Goal: Task Accomplishment & Management: Use online tool/utility

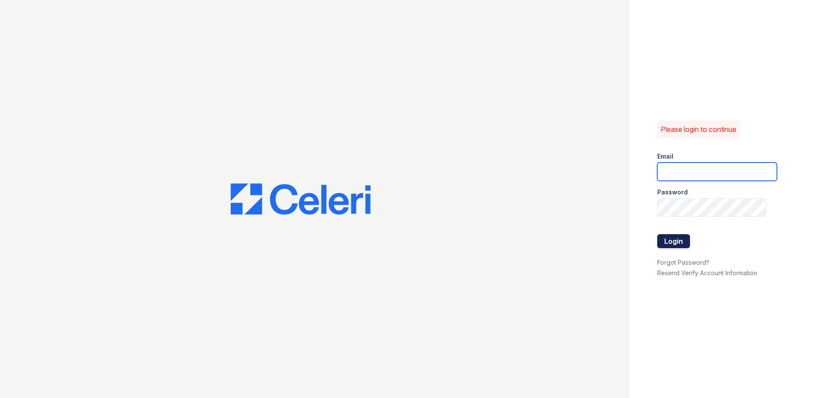
type input "[EMAIL_ADDRESS][DOMAIN_NAME]"
click at [676, 238] on button "Login" at bounding box center [673, 241] width 33 height 14
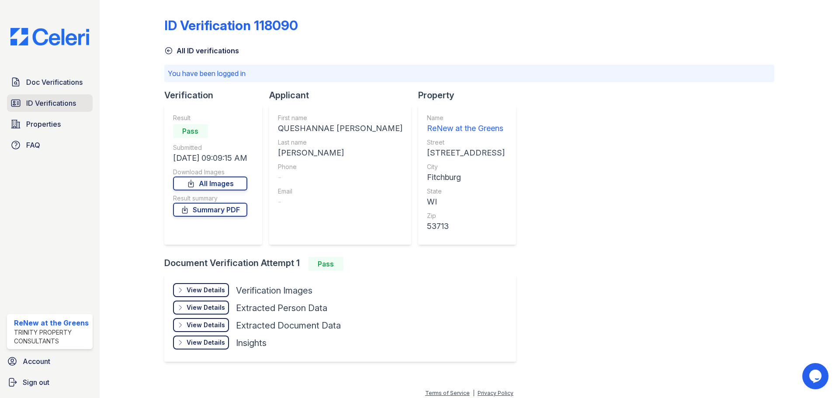
click at [38, 110] on link "ID Verifications" at bounding box center [50, 102] width 86 height 17
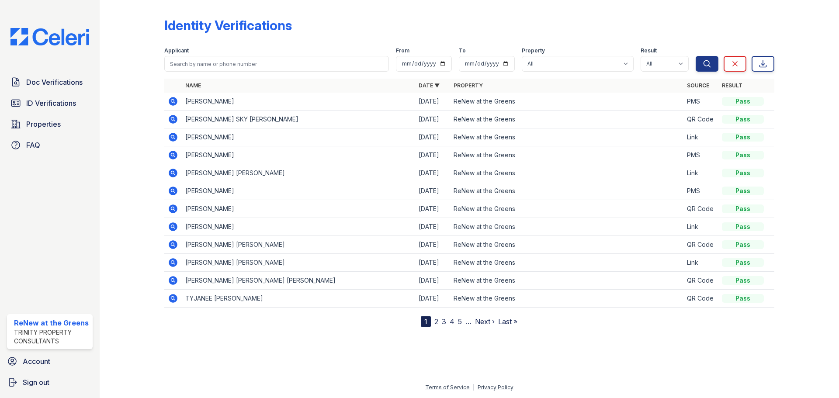
click at [437, 322] on link "2" at bounding box center [436, 321] width 4 height 9
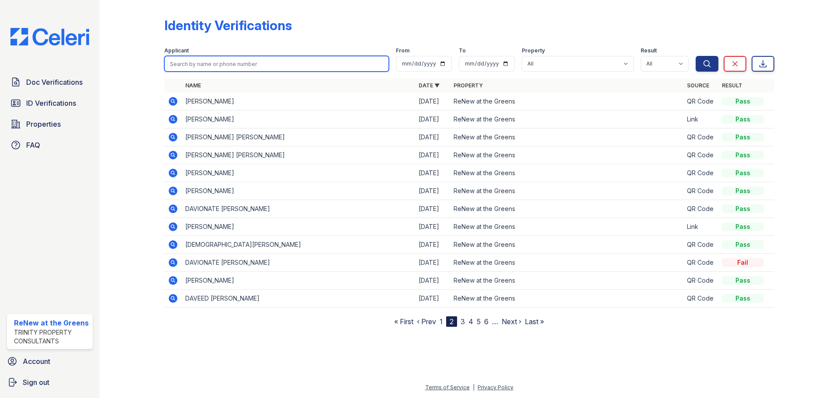
click at [199, 62] on input "search" at bounding box center [276, 64] width 225 height 16
type input "sky"
click at [696, 56] on button "Search" at bounding box center [707, 64] width 23 height 16
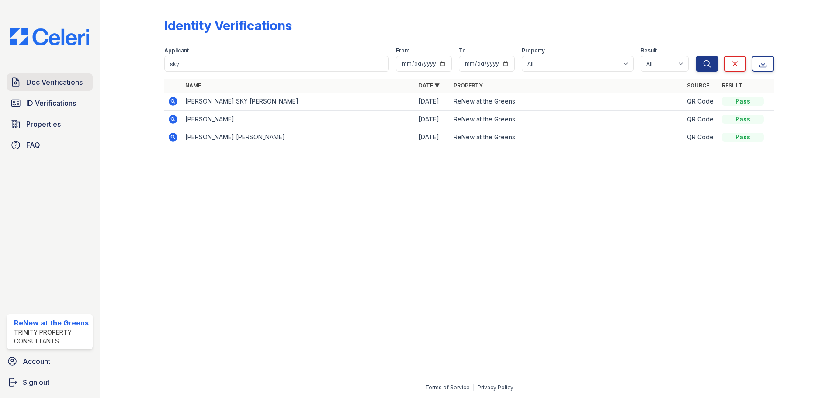
click at [46, 84] on span "Doc Verifications" at bounding box center [54, 82] width 56 height 10
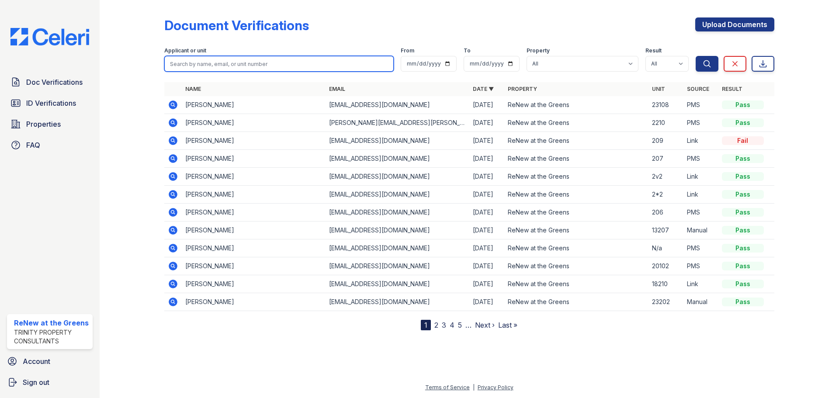
click at [256, 68] on input "search" at bounding box center [278, 64] width 229 height 16
type input "sky"
click at [696, 56] on button "Search" at bounding box center [707, 64] width 23 height 16
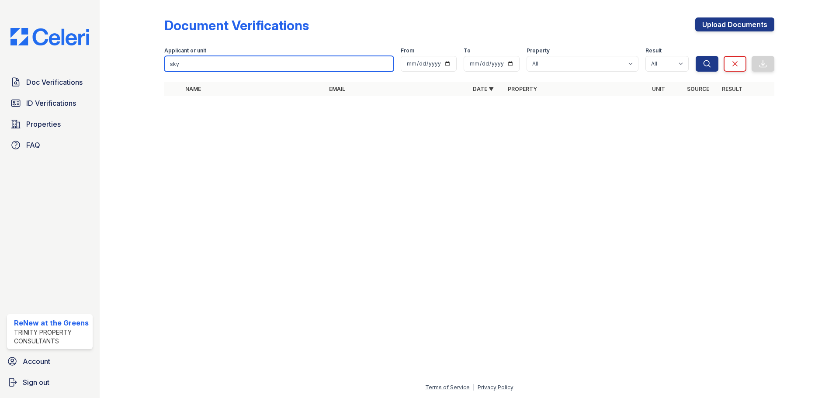
click at [241, 63] on input "sky" at bounding box center [278, 64] width 229 height 16
type input "s"
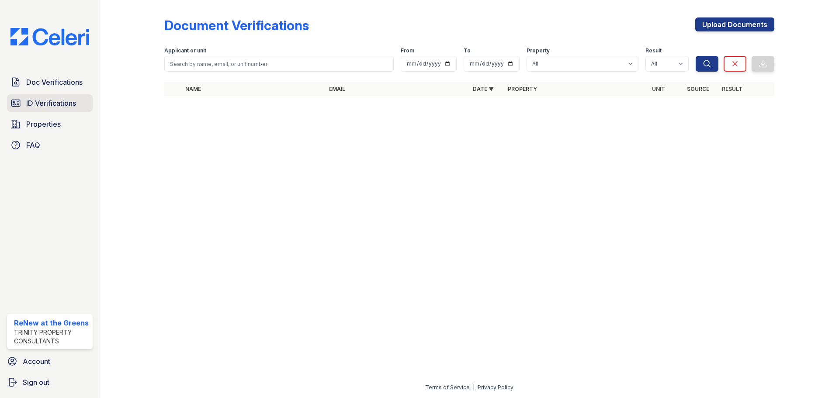
click at [58, 109] on link "ID Verifications" at bounding box center [50, 102] width 86 height 17
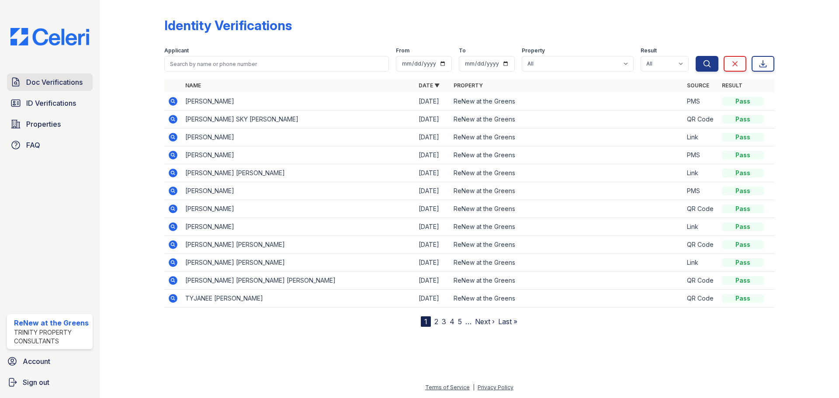
click at [57, 80] on span "Doc Verifications" at bounding box center [54, 82] width 56 height 10
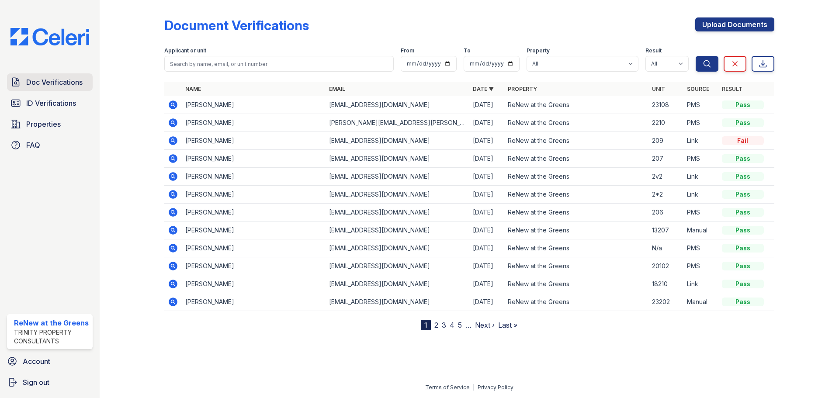
click at [47, 76] on link "Doc Verifications" at bounding box center [50, 81] width 86 height 17
click at [56, 100] on span "ID Verifications" at bounding box center [51, 103] width 50 height 10
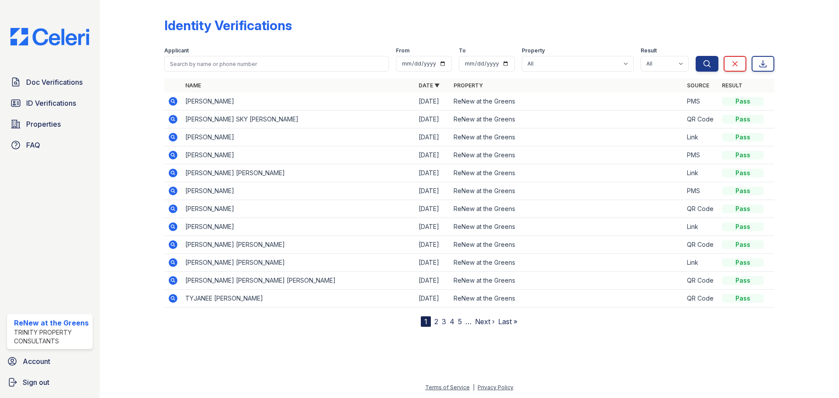
click at [63, 82] on span "Doc Verifications" at bounding box center [54, 82] width 56 height 10
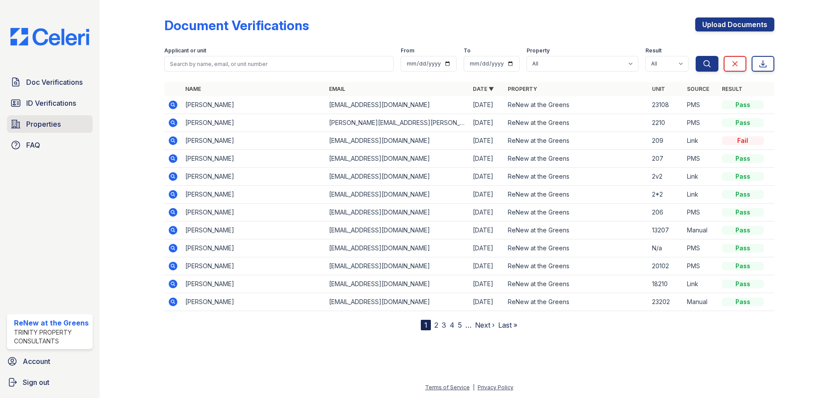
click at [47, 125] on span "Properties" at bounding box center [43, 124] width 35 height 10
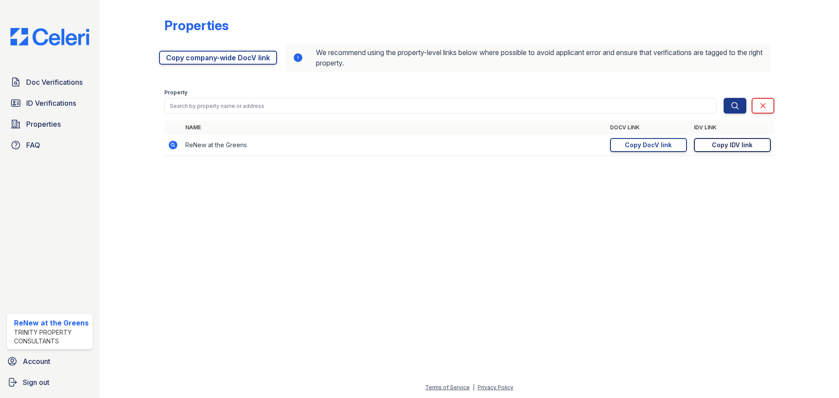
click at [763, 145] on link "Copy IDV link Copy link" at bounding box center [732, 145] width 77 height 14
click at [31, 82] on span "Doc Verifications" at bounding box center [54, 82] width 56 height 10
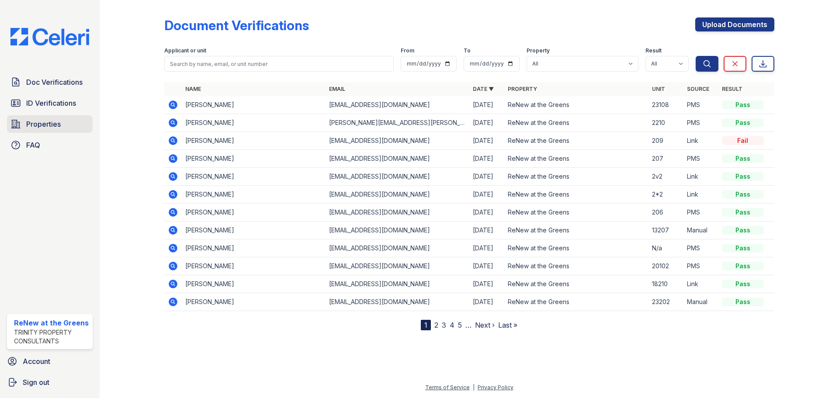
click at [44, 119] on span "Properties" at bounding box center [43, 124] width 35 height 10
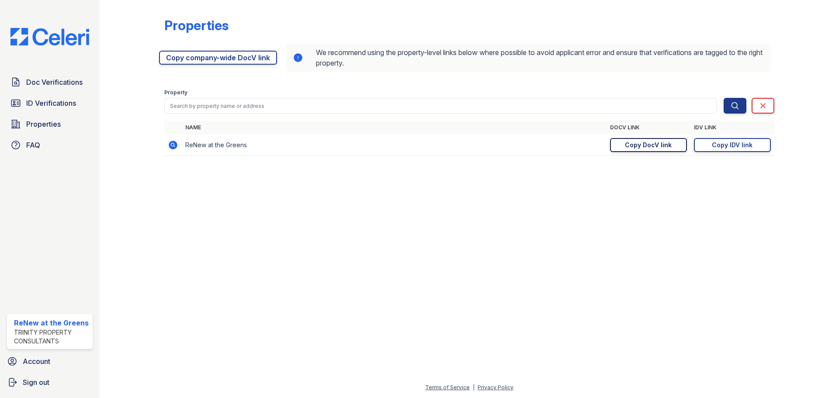
click at [644, 142] on div "Copy DocV link" at bounding box center [648, 145] width 47 height 9
click at [50, 83] on span "Doc Verifications" at bounding box center [54, 82] width 56 height 10
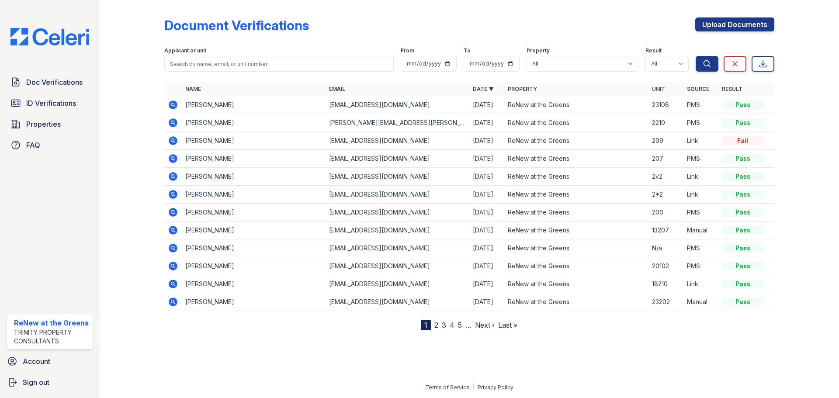
click at [173, 105] on icon at bounding box center [172, 104] width 2 height 2
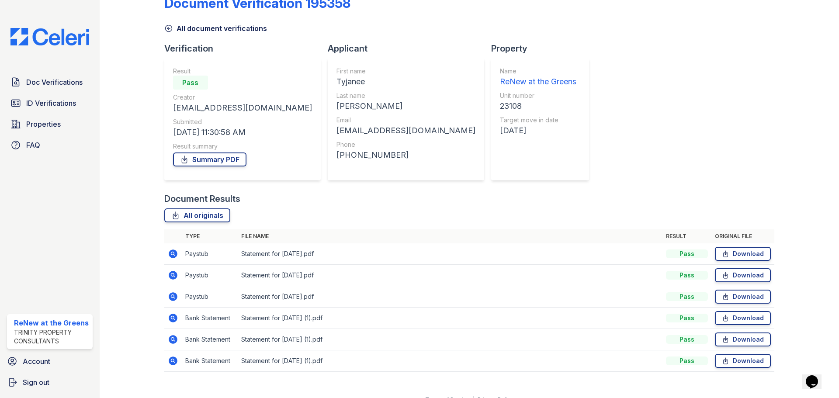
scroll to position [35, 0]
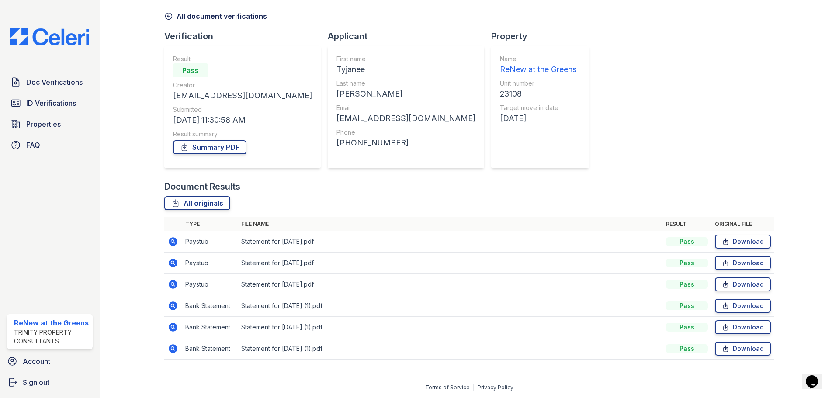
click at [170, 12] on icon at bounding box center [168, 16] width 9 height 9
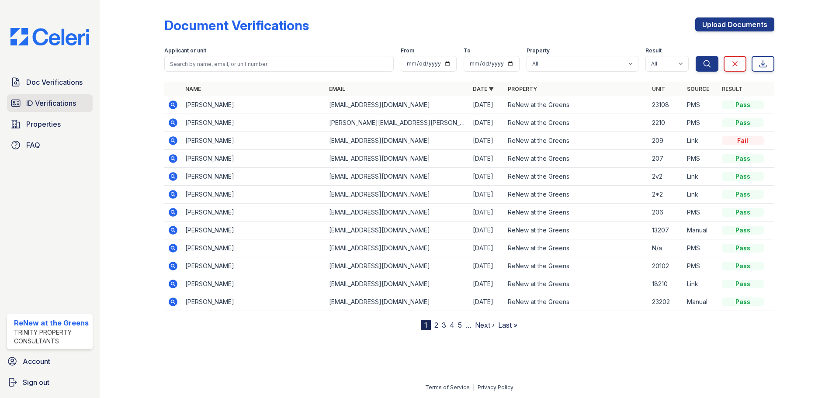
click at [51, 104] on span "ID Verifications" at bounding box center [51, 103] width 50 height 10
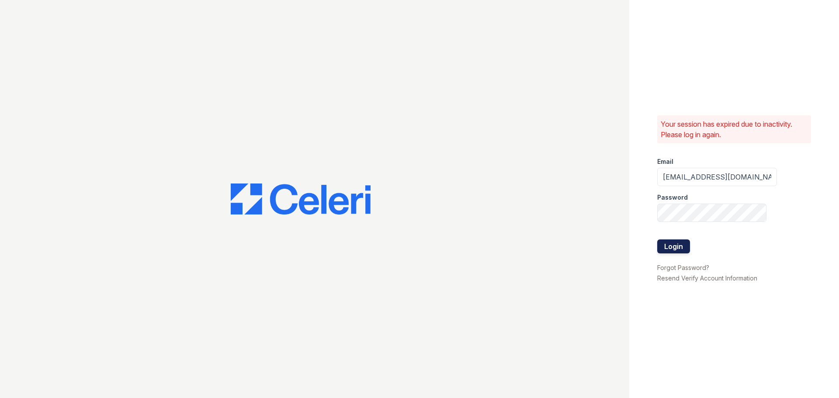
click at [677, 243] on button "Login" at bounding box center [673, 246] width 33 height 14
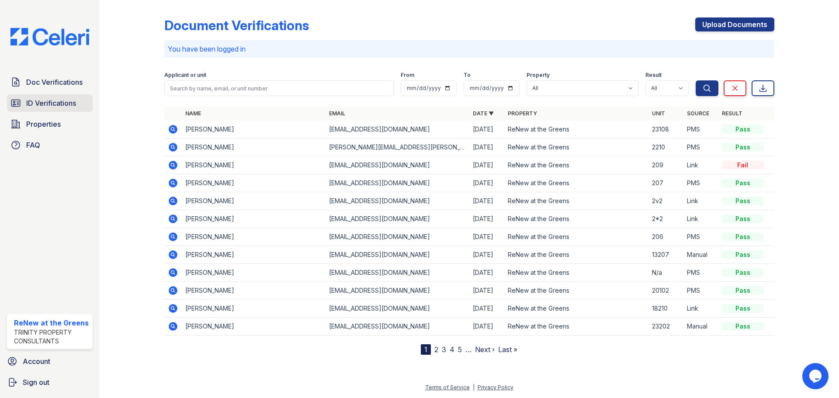
click at [75, 100] on span "ID Verifications" at bounding box center [51, 103] width 50 height 10
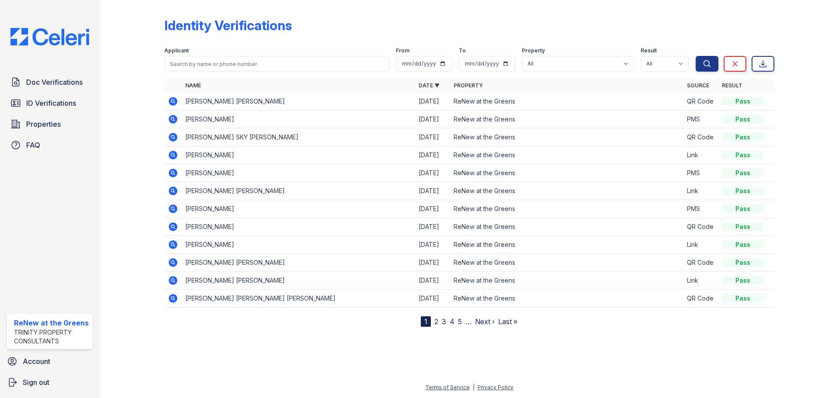
click at [168, 100] on icon at bounding box center [173, 101] width 10 height 10
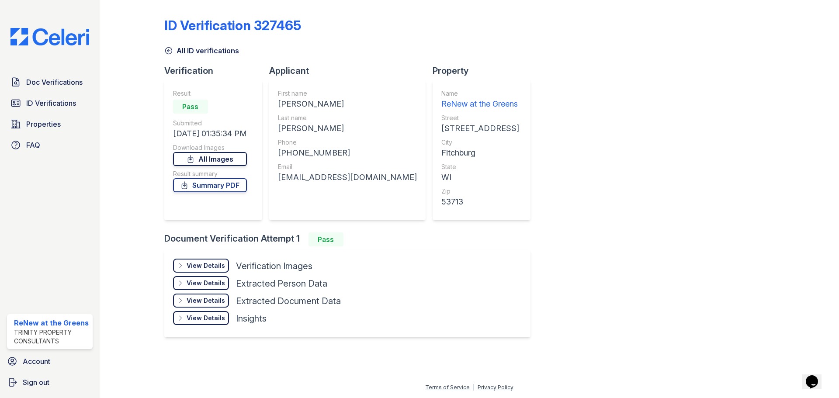
click at [242, 162] on link "All Images" at bounding box center [210, 159] width 74 height 14
click at [766, 77] on div "ID Verification 327465 All ID verifications Verification Result Pass Submitted …" at bounding box center [469, 176] width 610 height 346
click at [42, 101] on span "ID Verifications" at bounding box center [51, 103] width 50 height 10
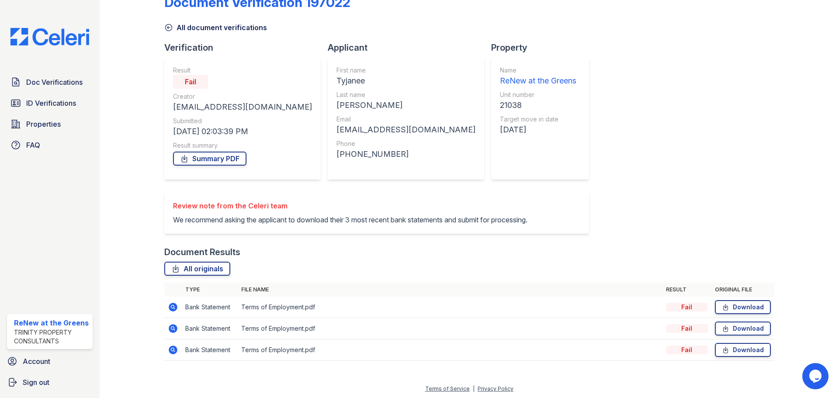
scroll to position [35, 0]
click at [172, 307] on icon at bounding box center [173, 306] width 9 height 9
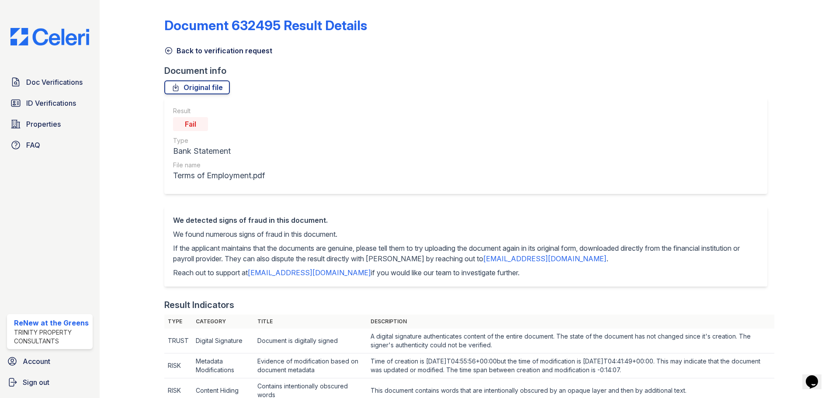
click at [167, 52] on icon at bounding box center [168, 50] width 9 height 9
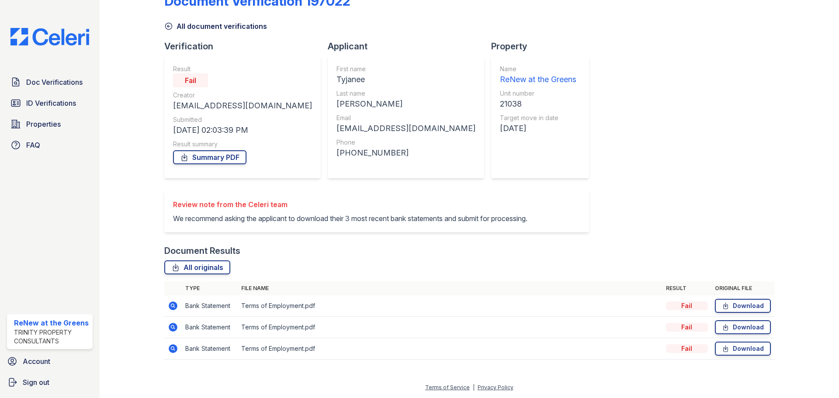
scroll to position [35, 0]
click at [174, 328] on icon at bounding box center [173, 327] width 9 height 9
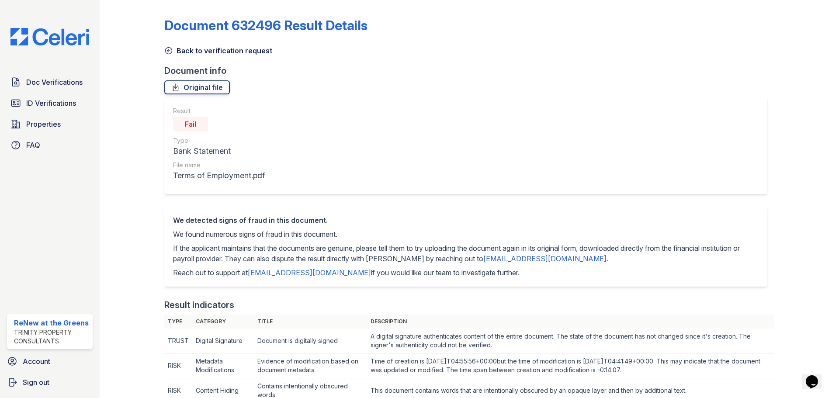
click at [167, 51] on icon at bounding box center [168, 51] width 7 height 7
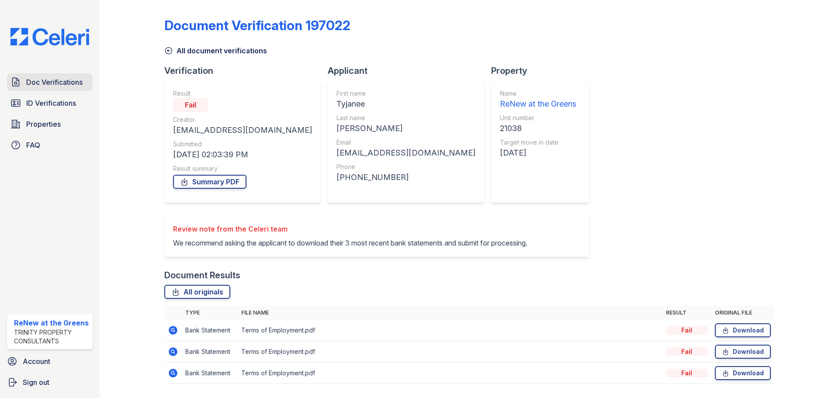
click at [76, 77] on span "Doc Verifications" at bounding box center [54, 82] width 56 height 10
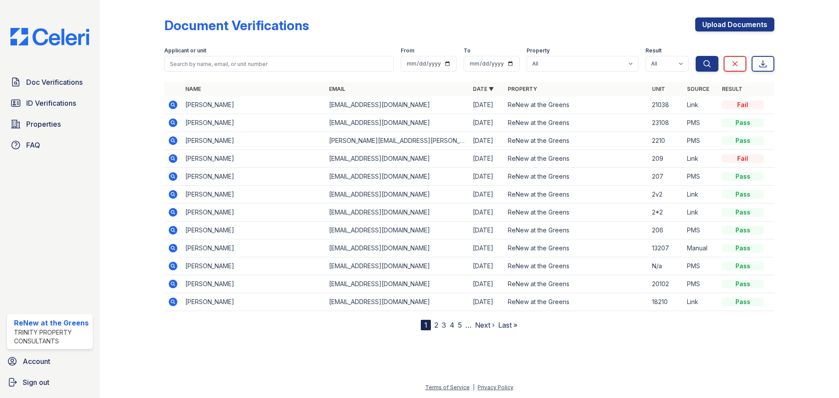
click at [176, 122] on icon at bounding box center [173, 122] width 9 height 9
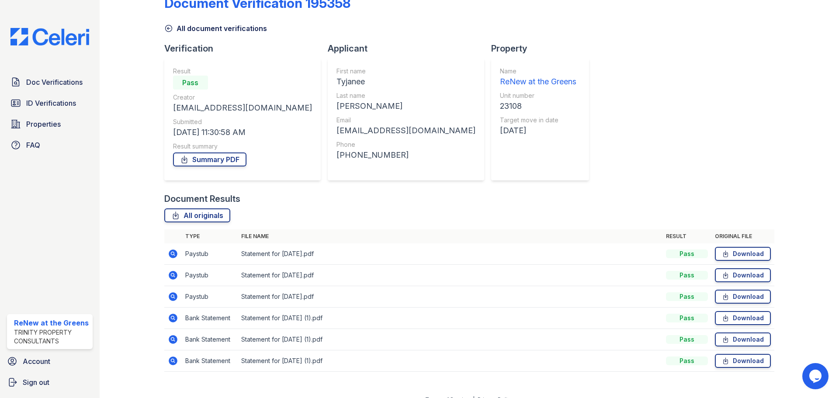
scroll to position [35, 0]
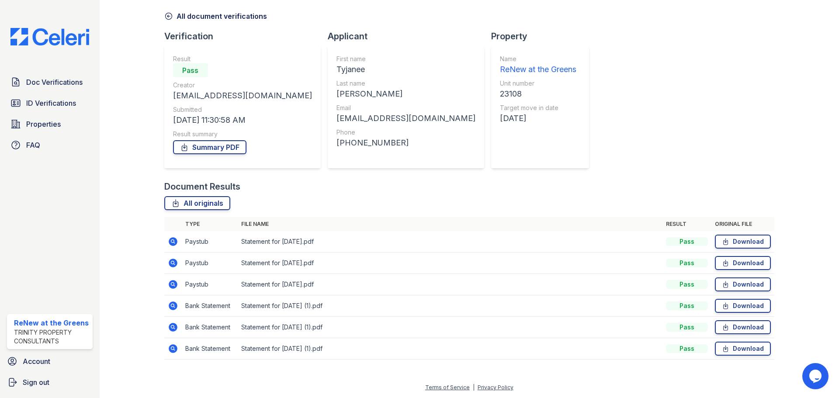
click at [174, 242] on icon at bounding box center [173, 241] width 9 height 9
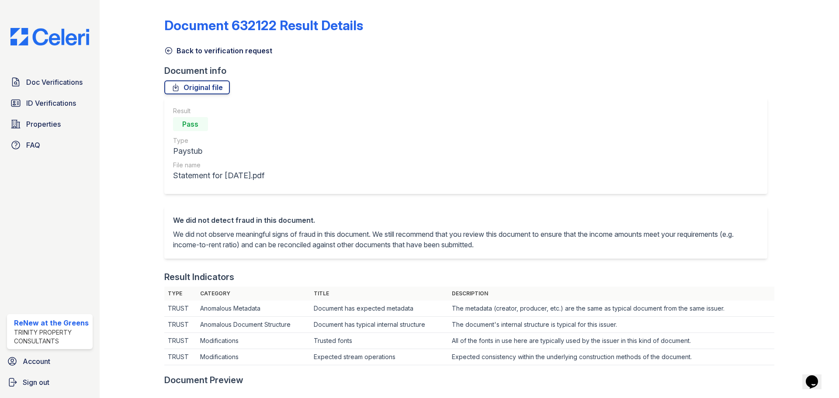
click at [167, 54] on icon at bounding box center [168, 50] width 9 height 9
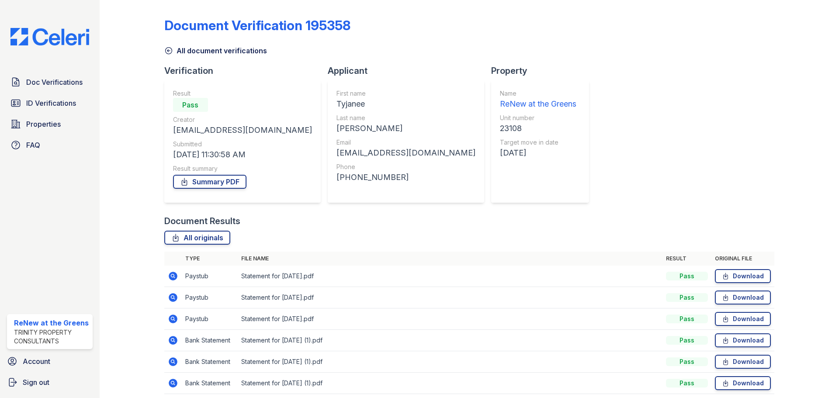
click at [172, 297] on icon at bounding box center [172, 297] width 2 height 2
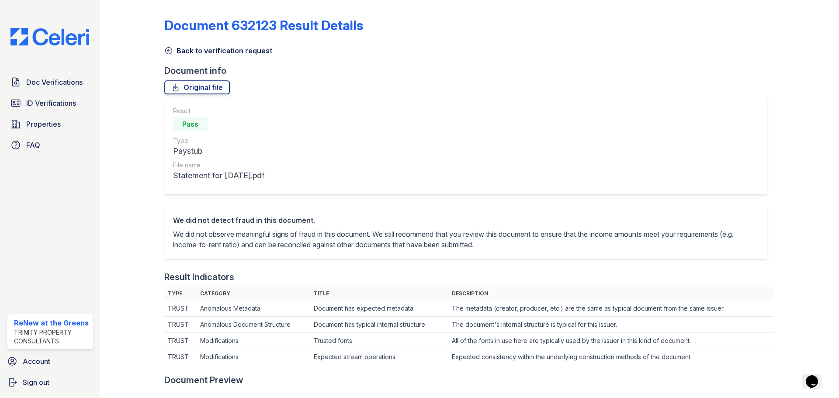
click at [168, 48] on icon at bounding box center [168, 50] width 9 height 9
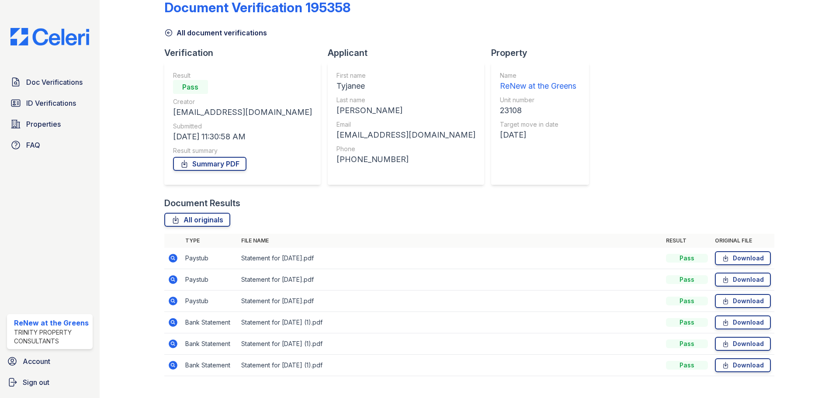
scroll to position [35, 0]
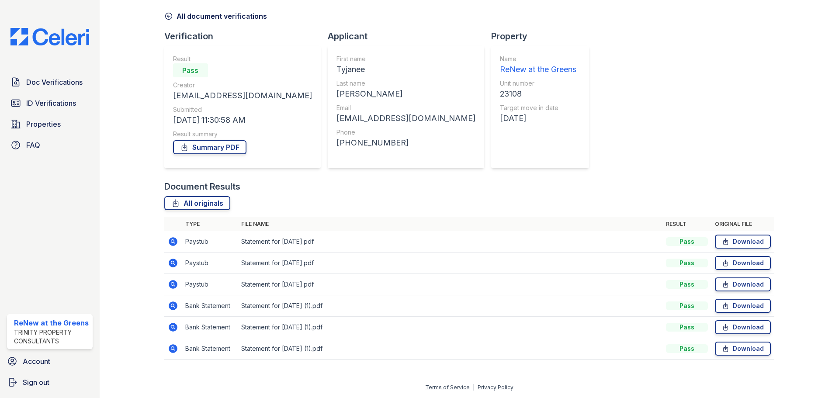
click at [172, 284] on icon at bounding box center [172, 284] width 2 height 2
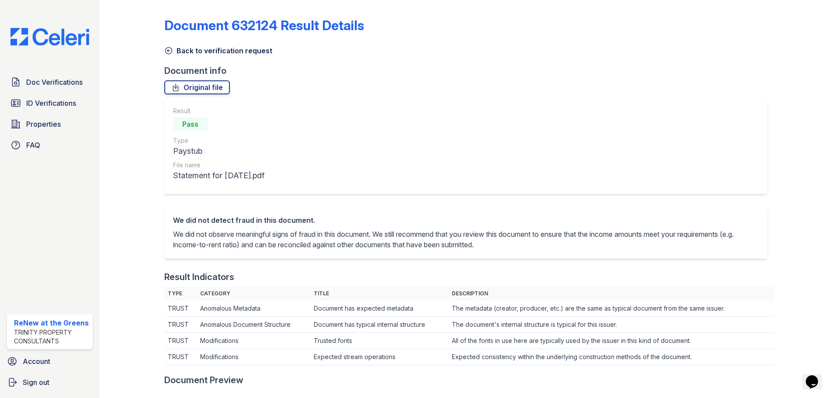
click at [166, 48] on icon at bounding box center [168, 50] width 9 height 9
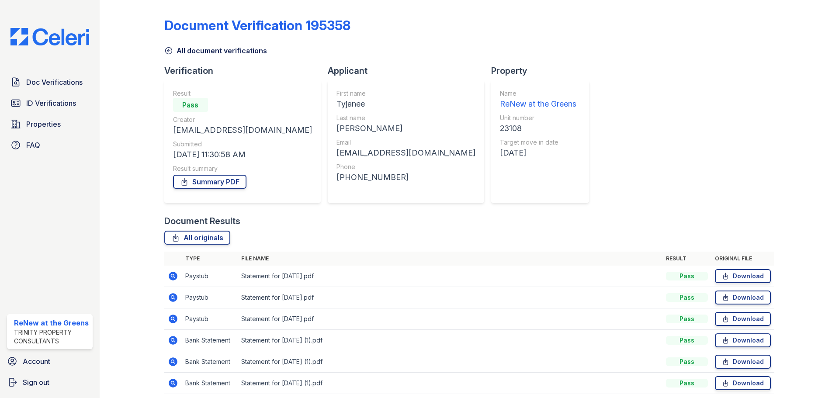
scroll to position [35, 0]
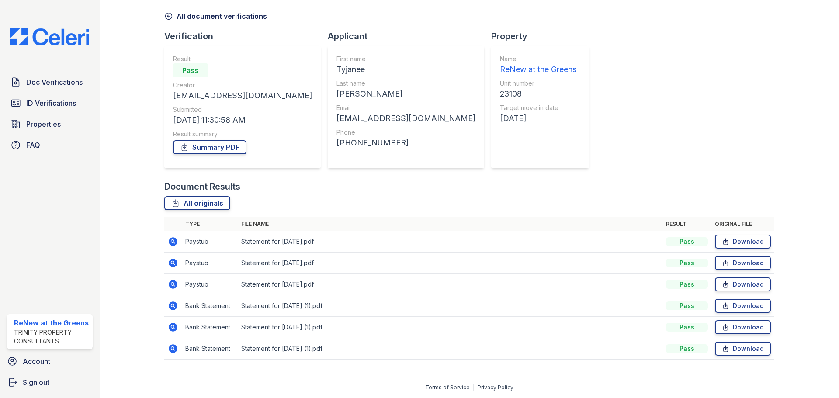
click at [173, 305] on icon at bounding box center [172, 305] width 2 height 2
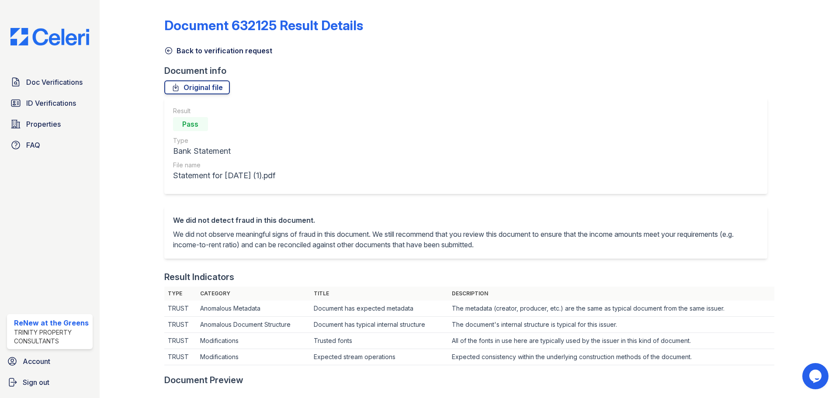
click at [170, 49] on icon at bounding box center [168, 50] width 9 height 9
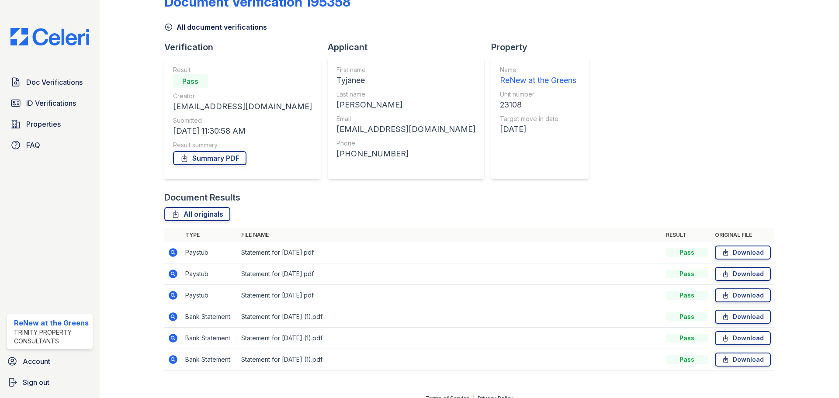
scroll to position [35, 0]
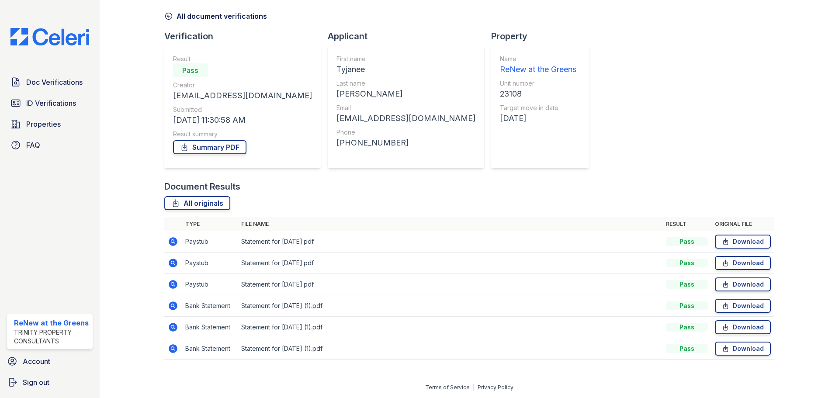
click at [174, 330] on icon at bounding box center [173, 327] width 9 height 9
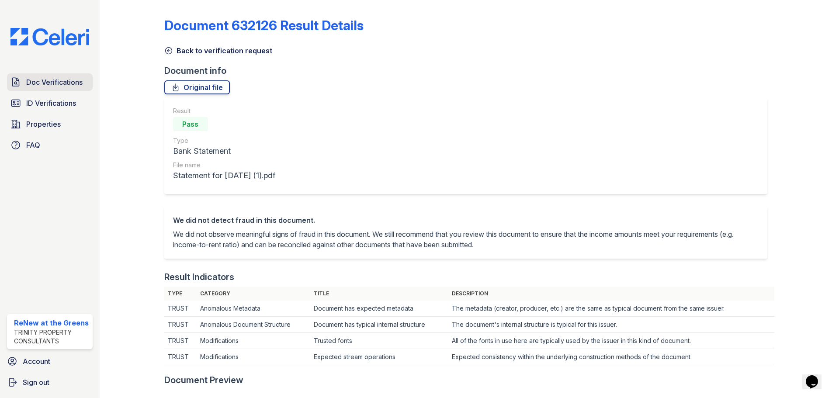
click at [55, 83] on span "Doc Verifications" at bounding box center [54, 82] width 56 height 10
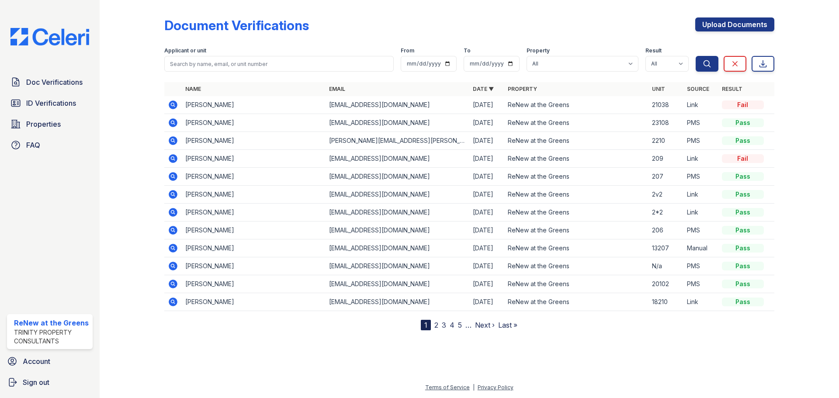
click at [176, 159] on icon at bounding box center [173, 158] width 9 height 9
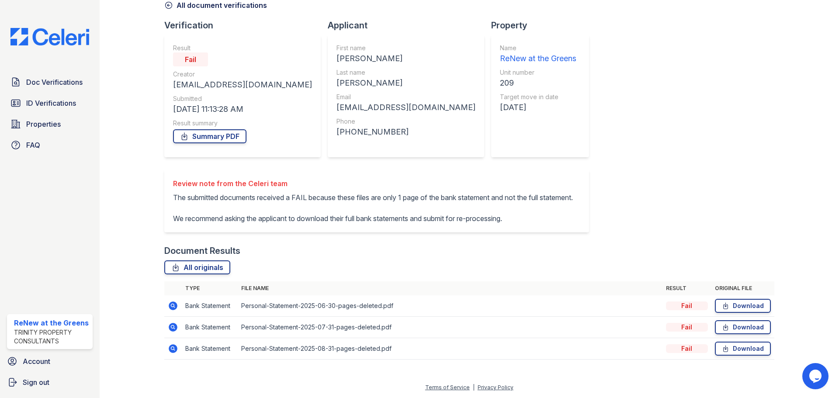
scroll to position [66, 0]
click at [171, 326] on icon at bounding box center [173, 327] width 10 height 10
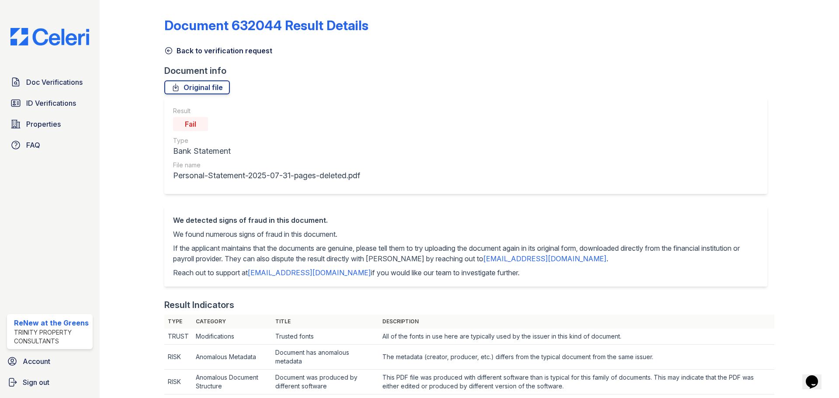
click at [170, 48] on icon at bounding box center [168, 50] width 9 height 9
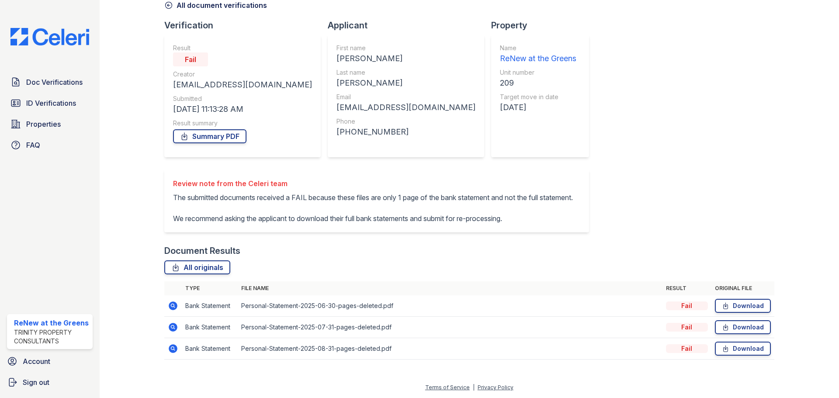
scroll to position [66, 0]
click at [175, 330] on icon at bounding box center [173, 327] width 9 height 9
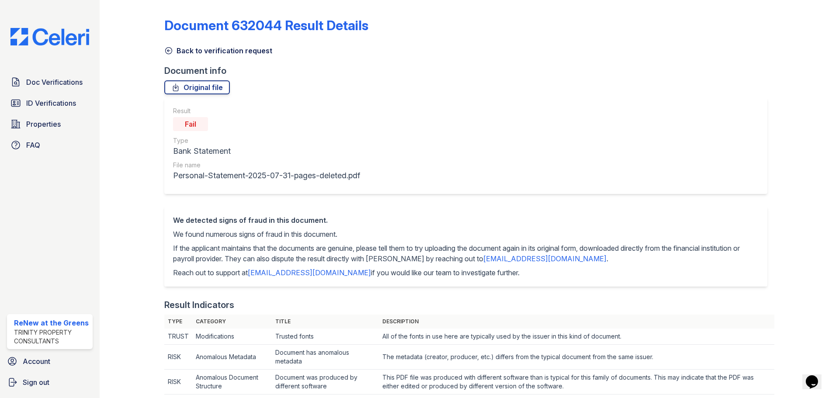
click at [169, 52] on icon at bounding box center [168, 50] width 9 height 9
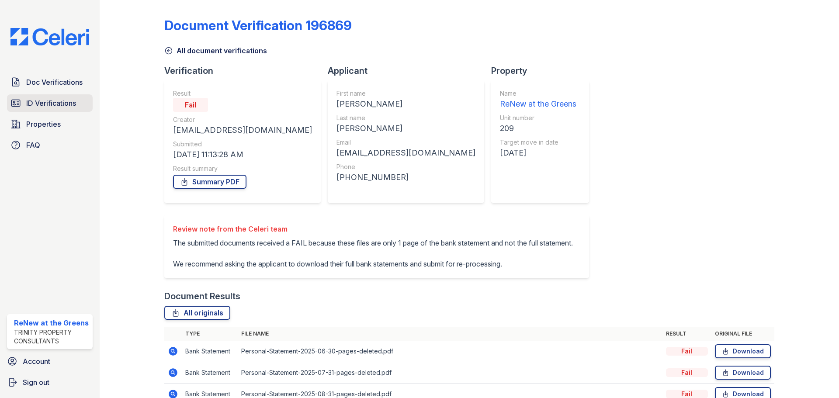
click at [56, 105] on span "ID Verifications" at bounding box center [51, 103] width 50 height 10
